Goal: Task Accomplishment & Management: Complete application form

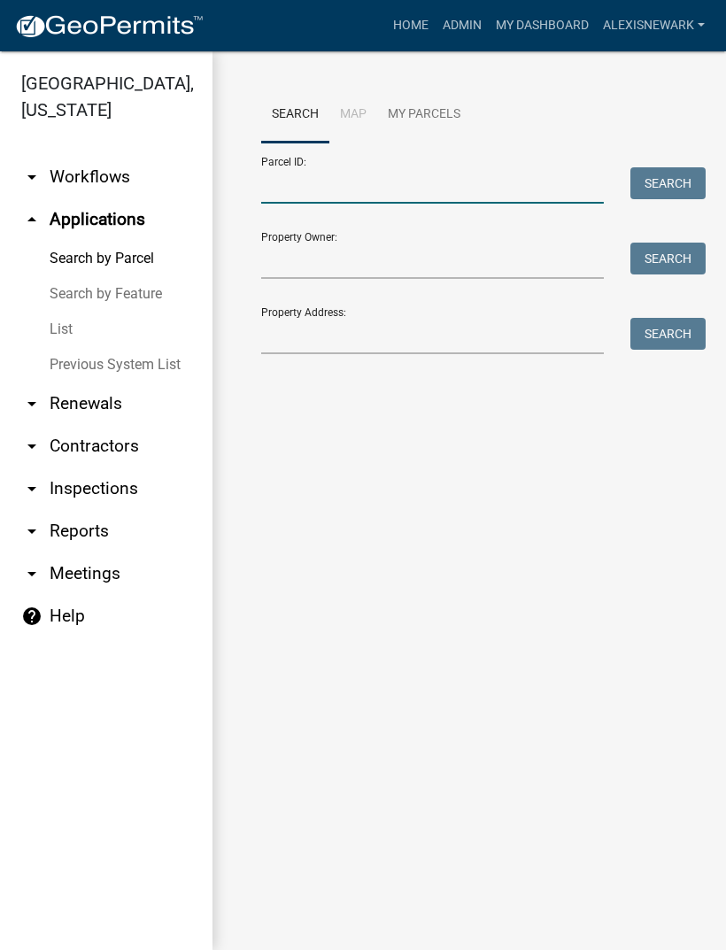
click at [440, 197] on input "Parcel ID:" at bounding box center [432, 185] width 343 height 36
click at [416, 179] on input "Parcel ID:" at bounding box center [432, 185] width 343 height 36
paste input "14000260202002"
type input "14000260202002"
click at [638, 209] on form "Parcel ID: 14000260202002 Search Property Owner: Search Property Address: Search" at bounding box center [469, 248] width 416 height 212
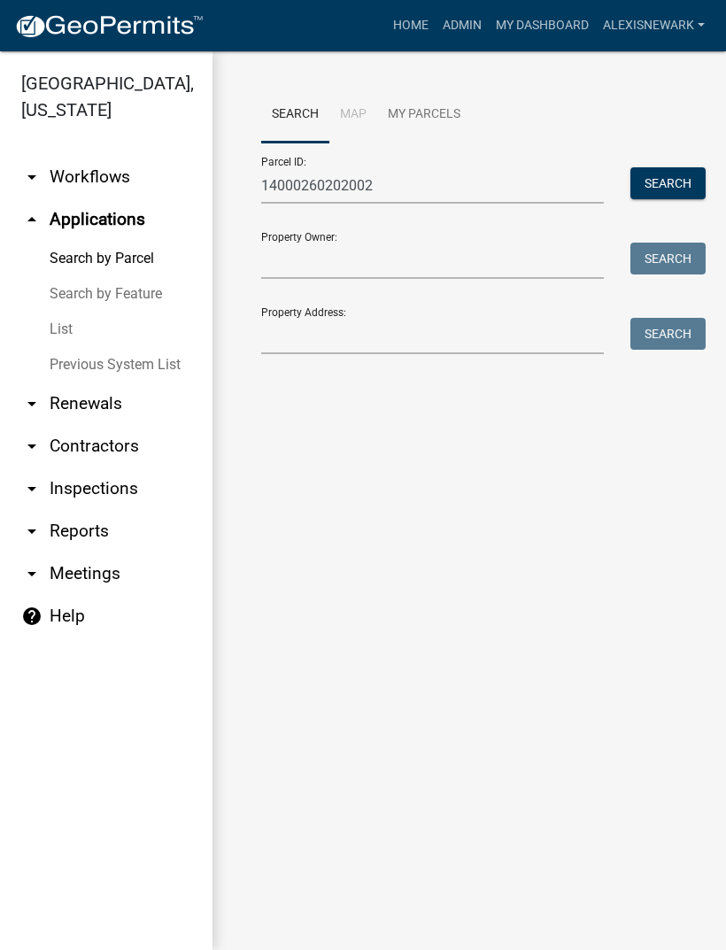
click at [660, 178] on button "Search" at bounding box center [667, 183] width 75 height 32
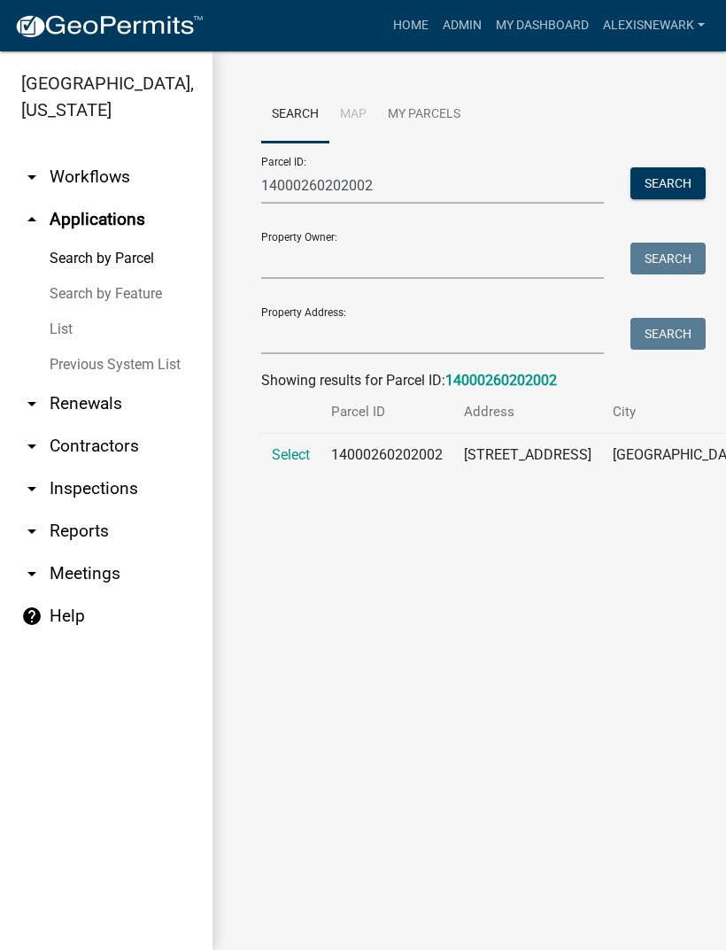
click at [306, 463] on span "Select" at bounding box center [291, 454] width 38 height 17
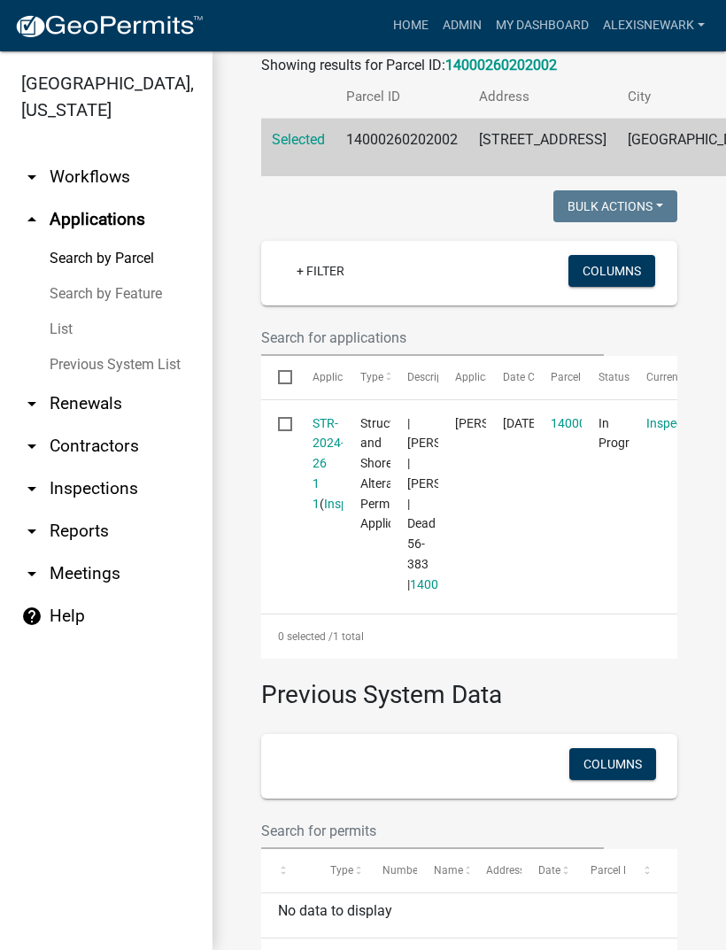
scroll to position [321, 0]
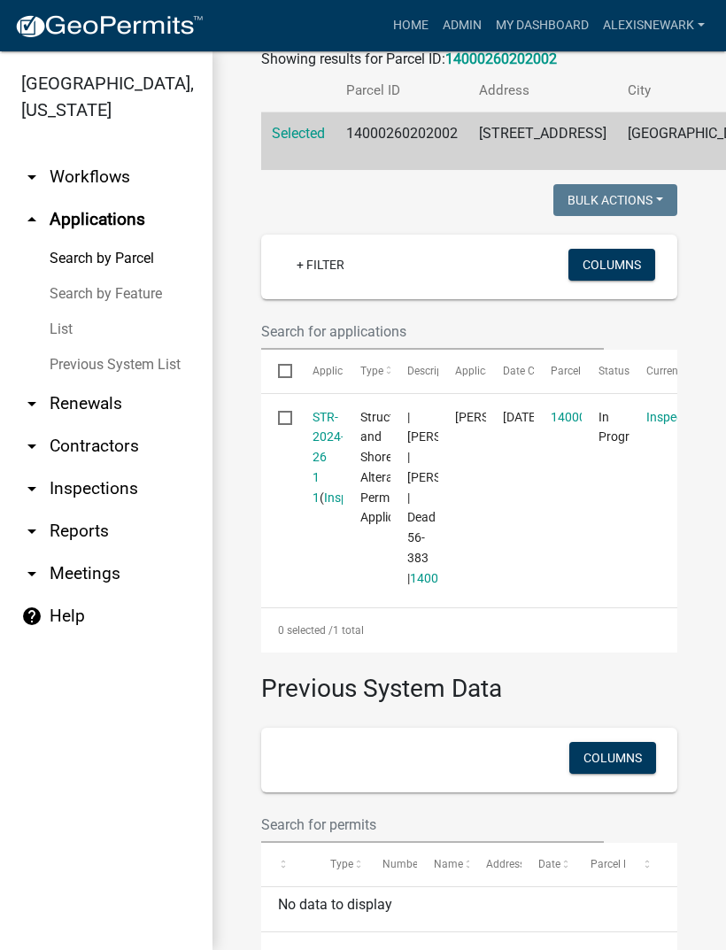
click at [329, 469] on link "STR-2024-26 1 1" at bounding box center [328, 457] width 32 height 95
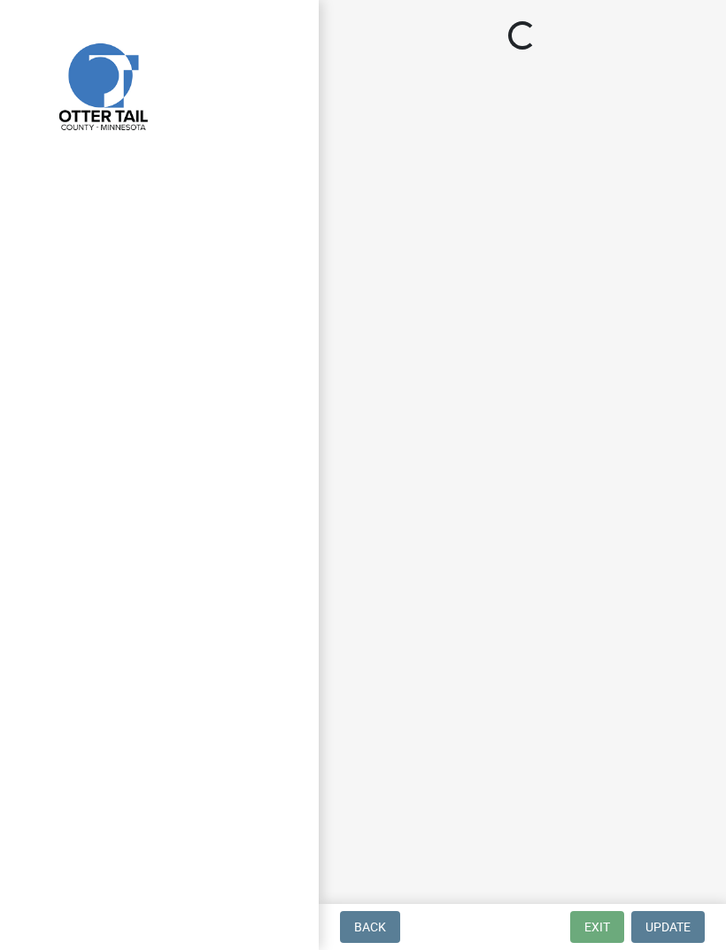
select select "710d5f49-2663-4e73-9718-d0c4e189f5ed"
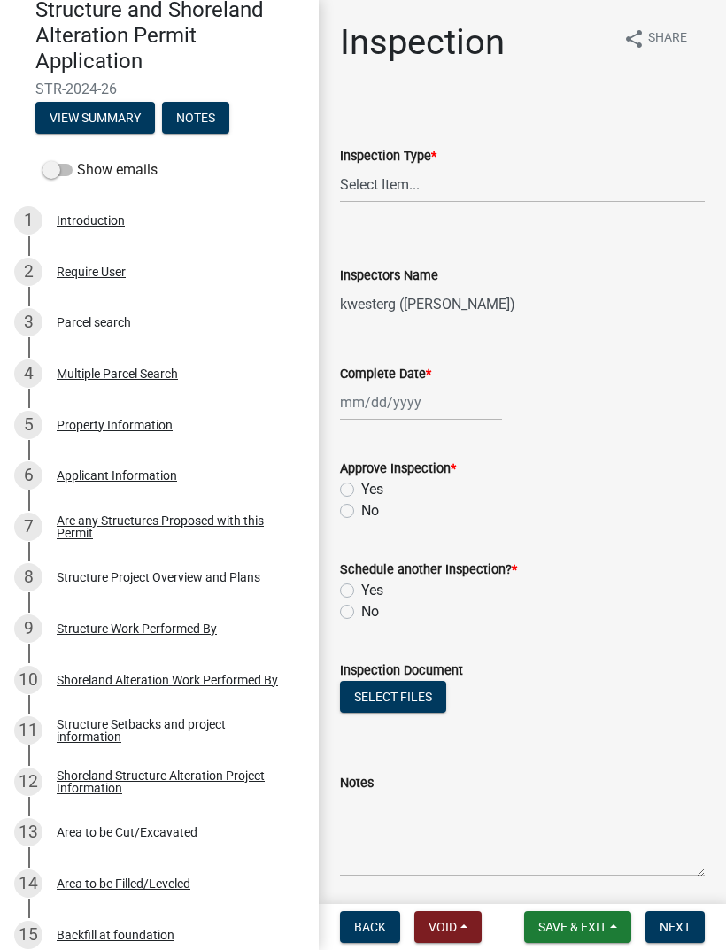
scroll to position [212, 0]
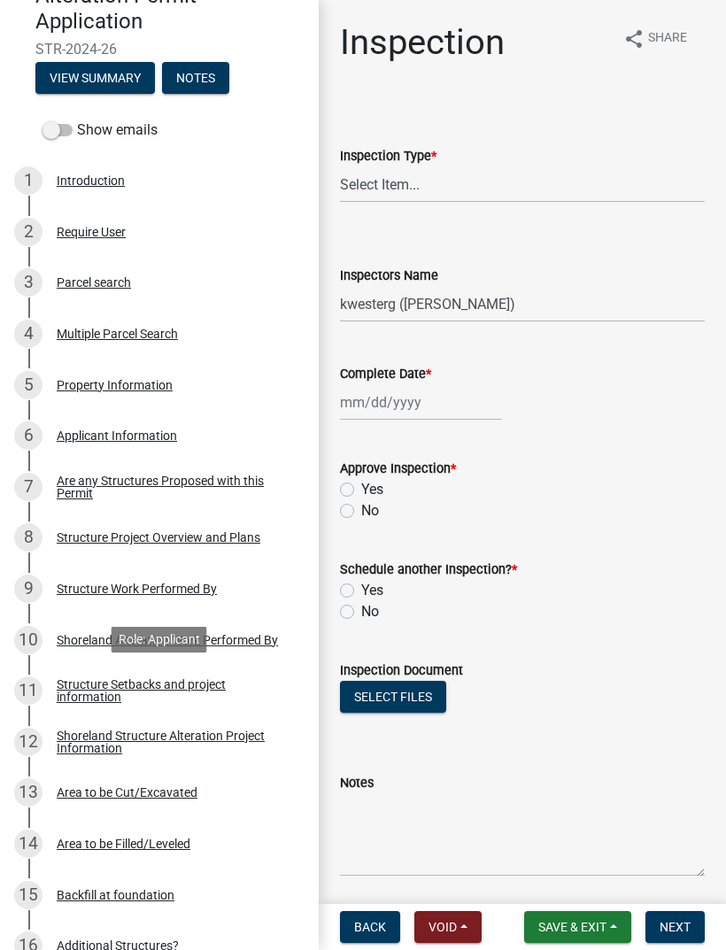
click at [206, 681] on div "Structure Setbacks and project information" at bounding box center [174, 690] width 234 height 25
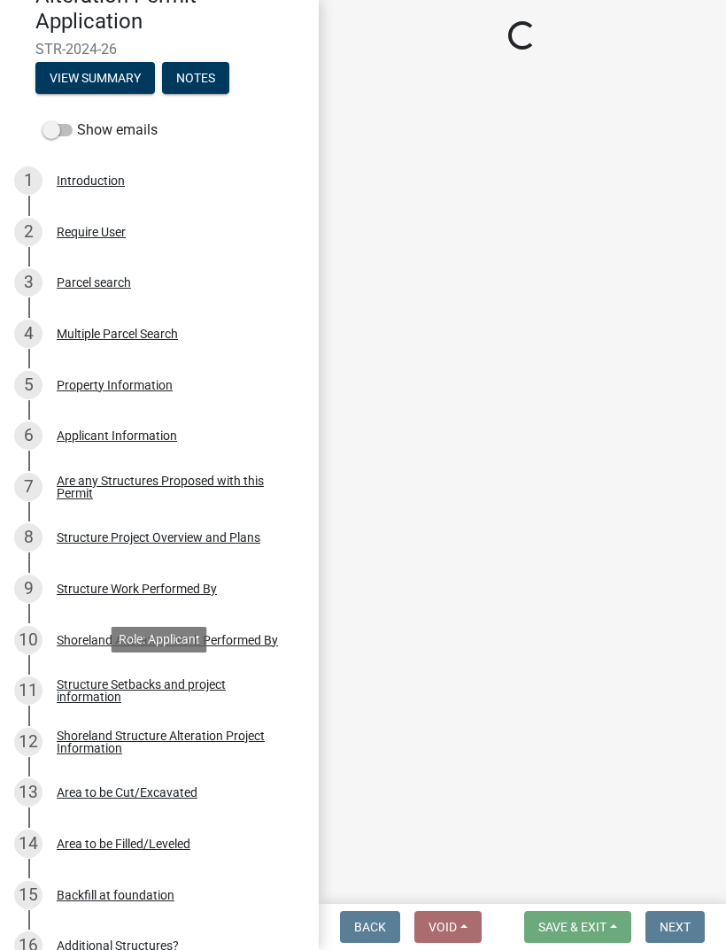
select select "25a02ecf-16f8-4dec-ac47-822d39ad9576"
select select "c185e313-3403-4239-bd61-bb563c58a77a"
select select "e560a688-e561-477d-b756-2b3ad714d8bd"
select select "11af29a1-e0ac-4aba-ab92-f1c9c880dc9f"
select select "e80e3e2c-e9d0-4b64-95b5-c0b12854bba2"
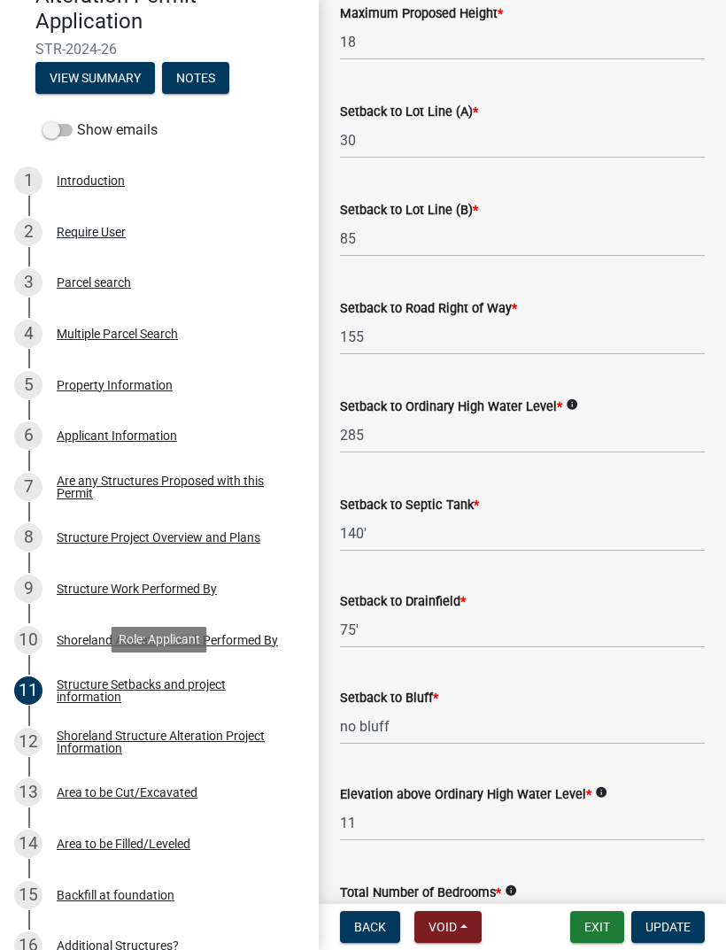
scroll to position [1089, 0]
